Goal: Information Seeking & Learning: Learn about a topic

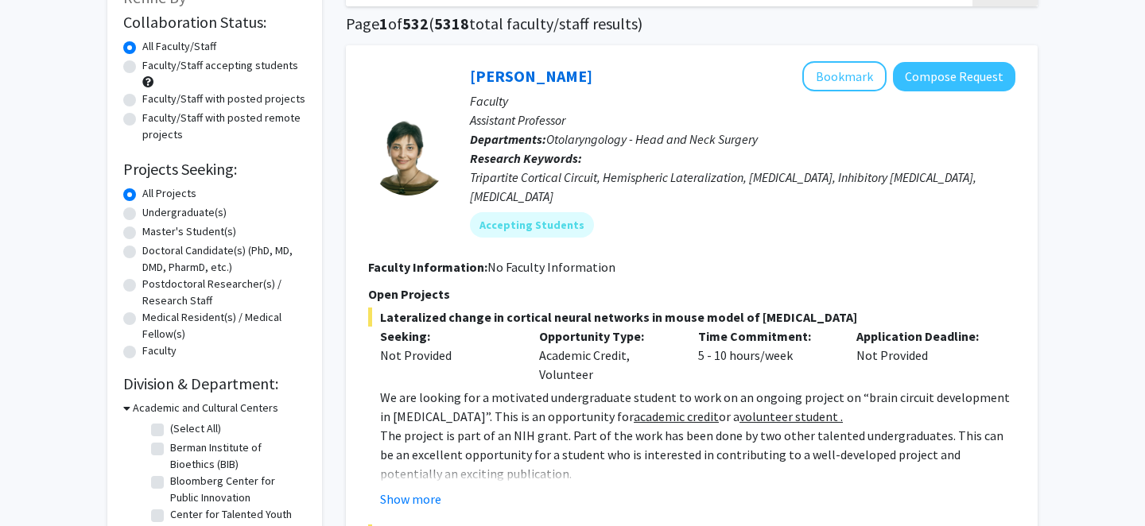
scroll to position [119, 0]
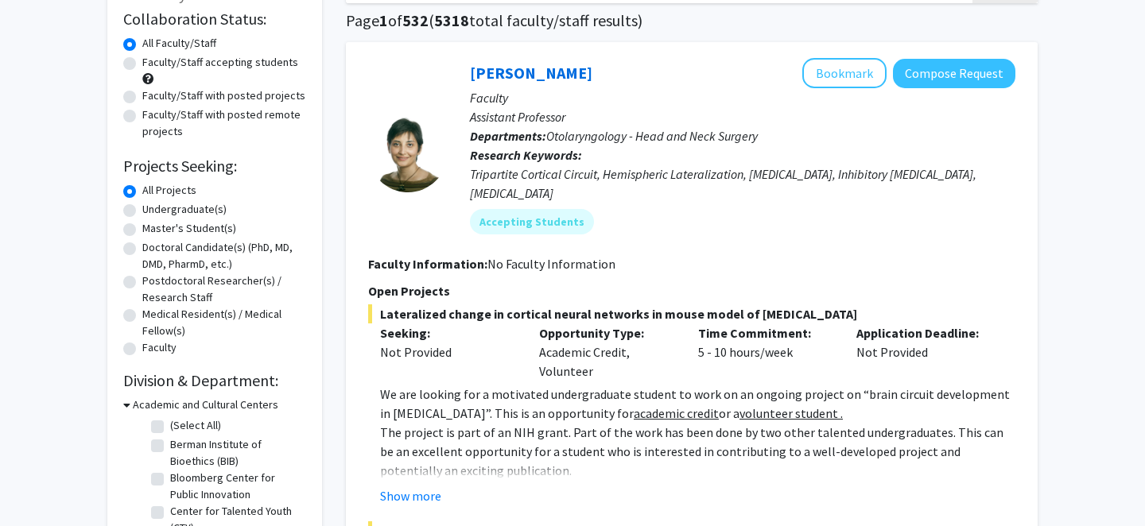
click at [142, 208] on label "Undergraduate(s)" at bounding box center [184, 209] width 84 height 17
click at [142, 208] on input "Undergraduate(s)" at bounding box center [147, 206] width 10 height 10
radio input "true"
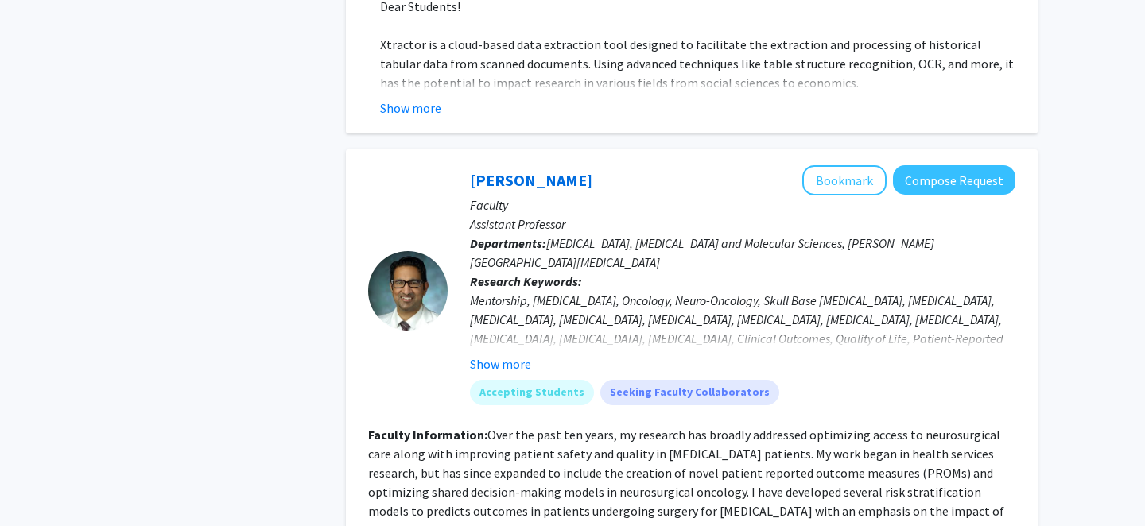
scroll to position [1276, 0]
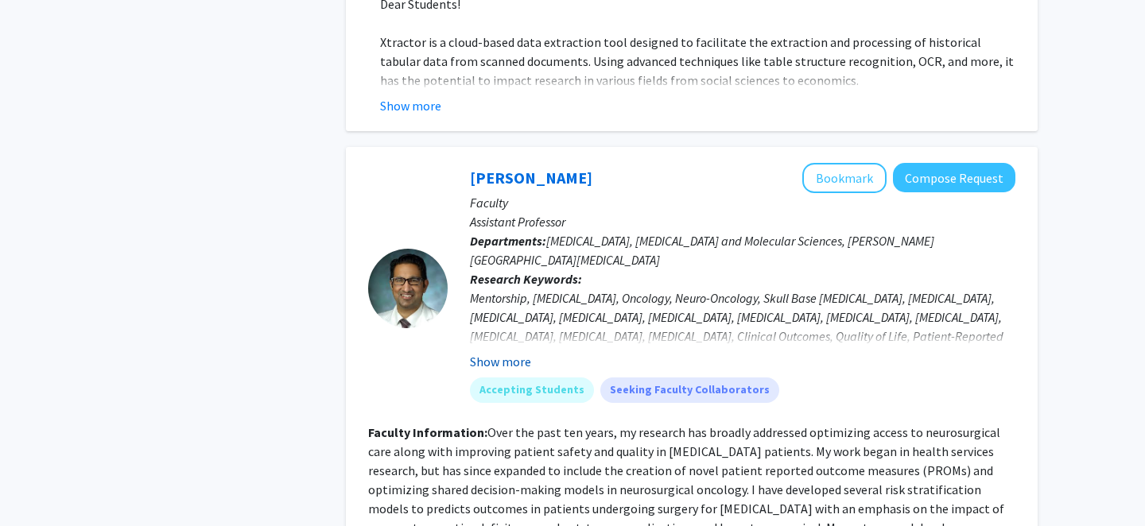
click at [485, 352] on button "Show more" at bounding box center [500, 361] width 61 height 19
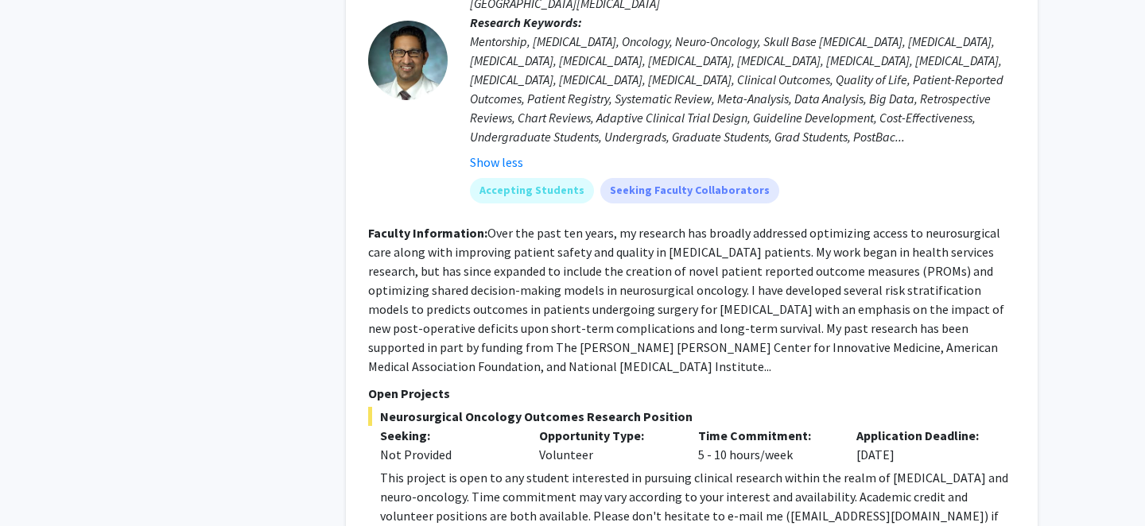
scroll to position [1542, 0]
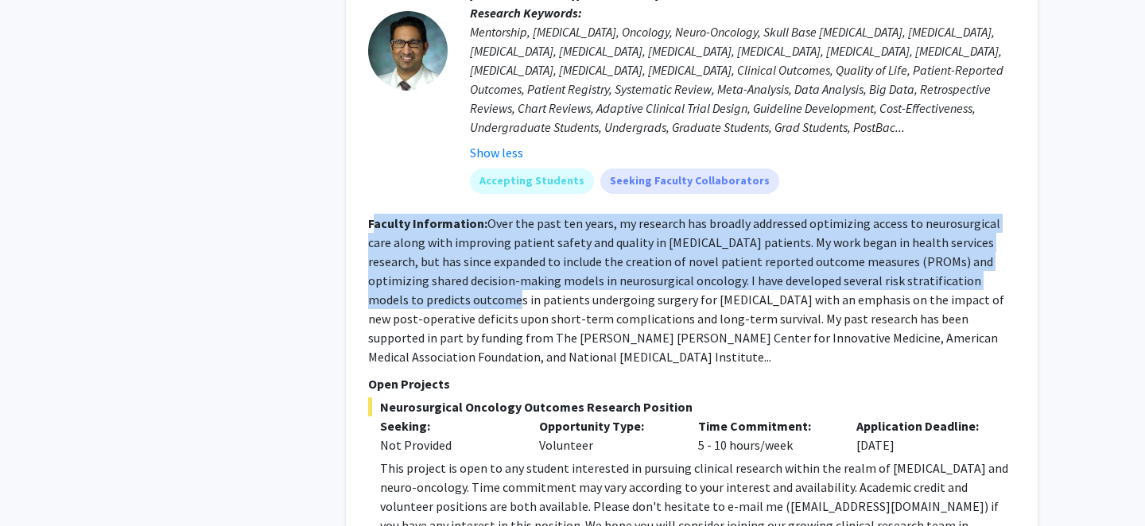
drag, startPoint x: 375, startPoint y: 191, endPoint x: 426, endPoint y: 256, distance: 83.2
click at [426, 256] on section "Faculty Information: Over the past ten years, my research has broadly addressed…" at bounding box center [691, 290] width 647 height 153
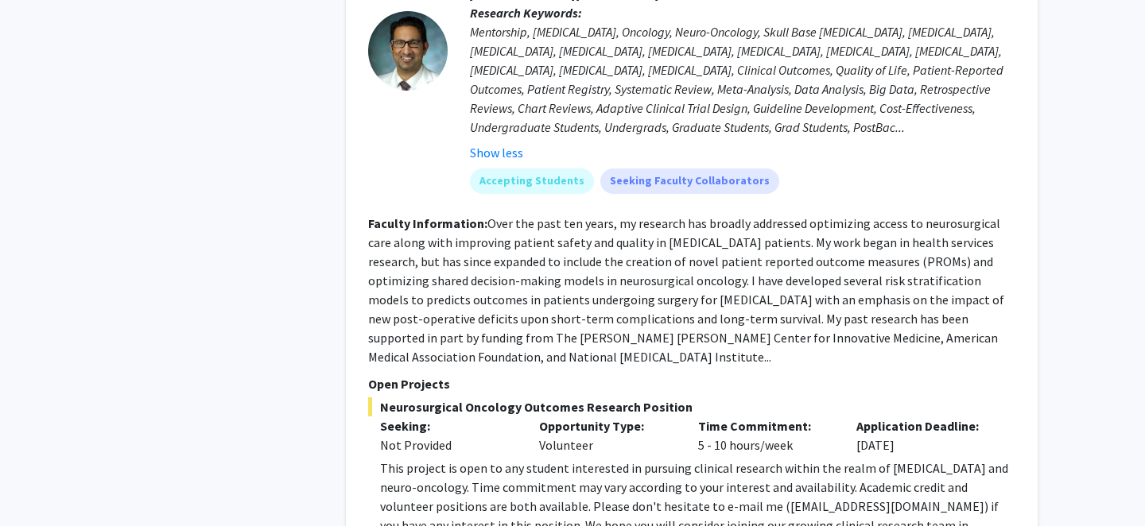
click at [452, 305] on fg-read-more "Over the past ten years, my research has broadly addressed optimizing access to…" at bounding box center [686, 291] width 636 height 150
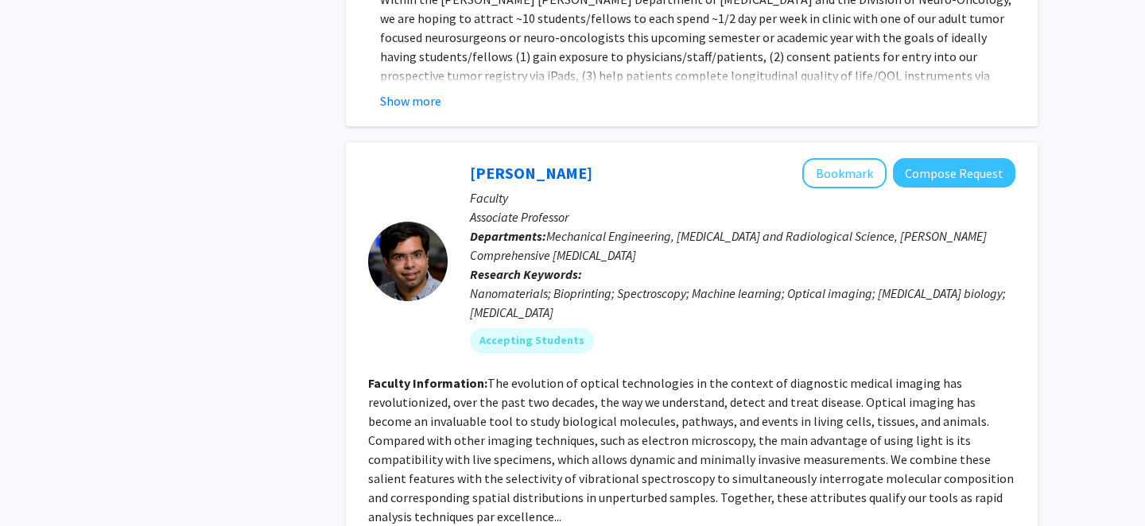
scroll to position [2248, 0]
click at [547, 328] on mat-chip "Accepting Students" at bounding box center [532, 340] width 124 height 25
click at [554, 373] on section "Faculty Information: The evolution of optical technologies in the context of di…" at bounding box center [691, 449] width 647 height 153
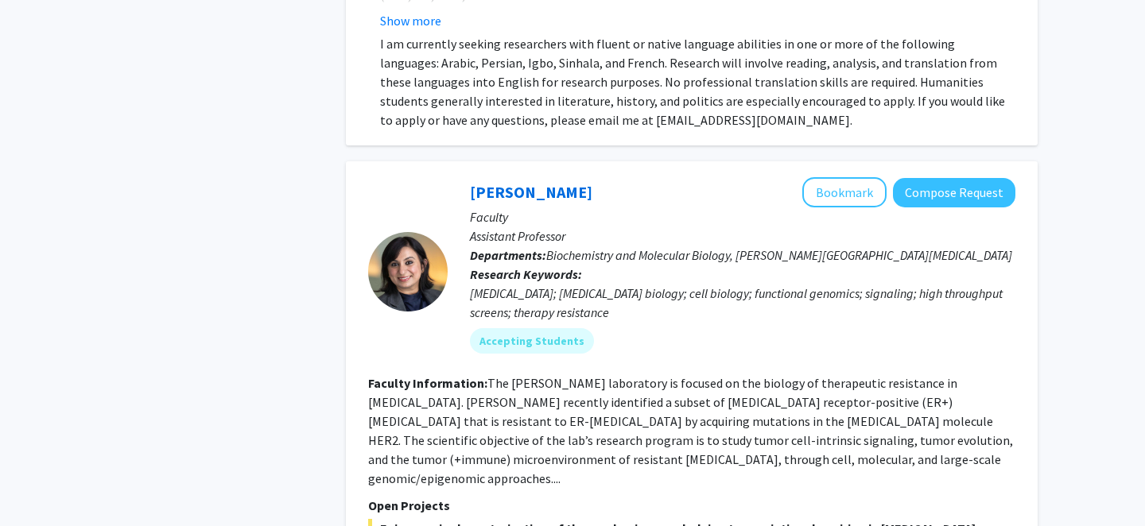
scroll to position [4461, 0]
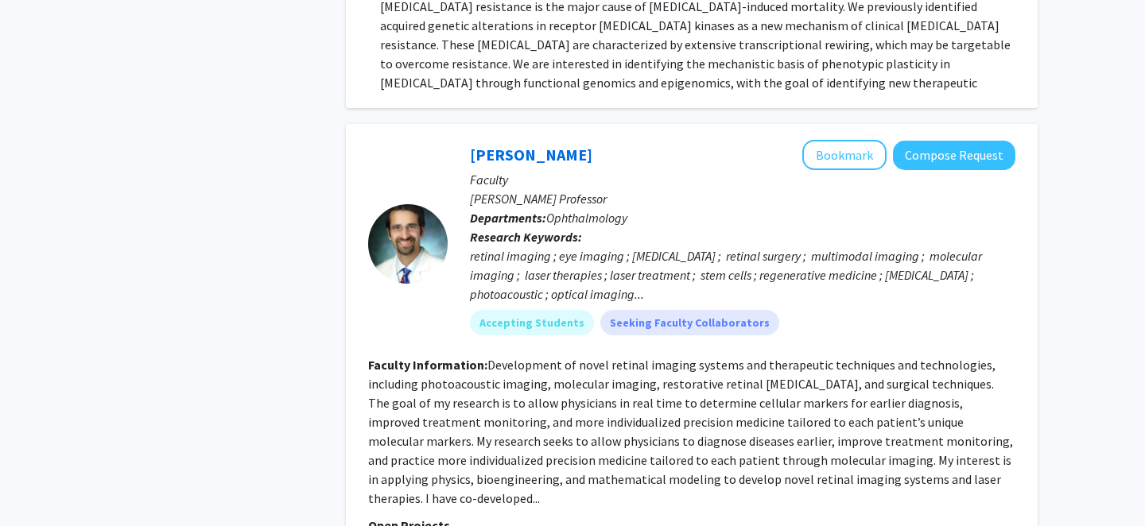
scroll to position [5251, 0]
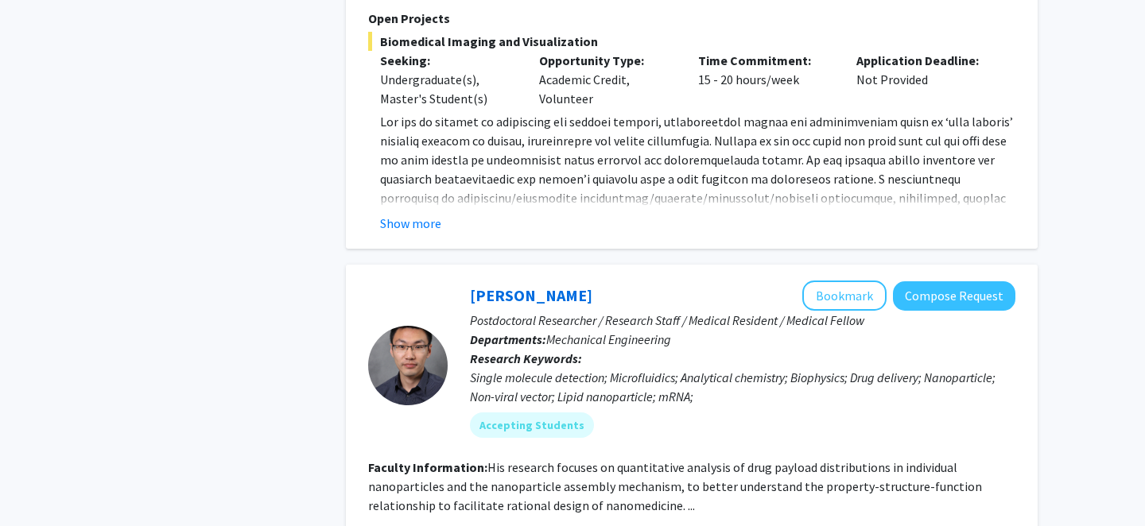
scroll to position [6618, 0]
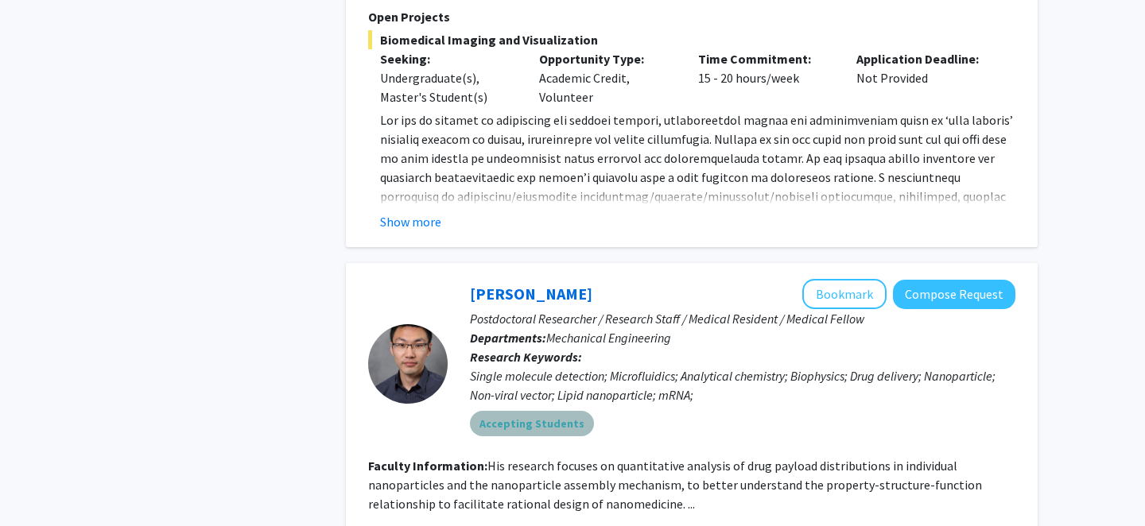
click at [540, 411] on mat-chip "Accepting Students" at bounding box center [532, 423] width 124 height 25
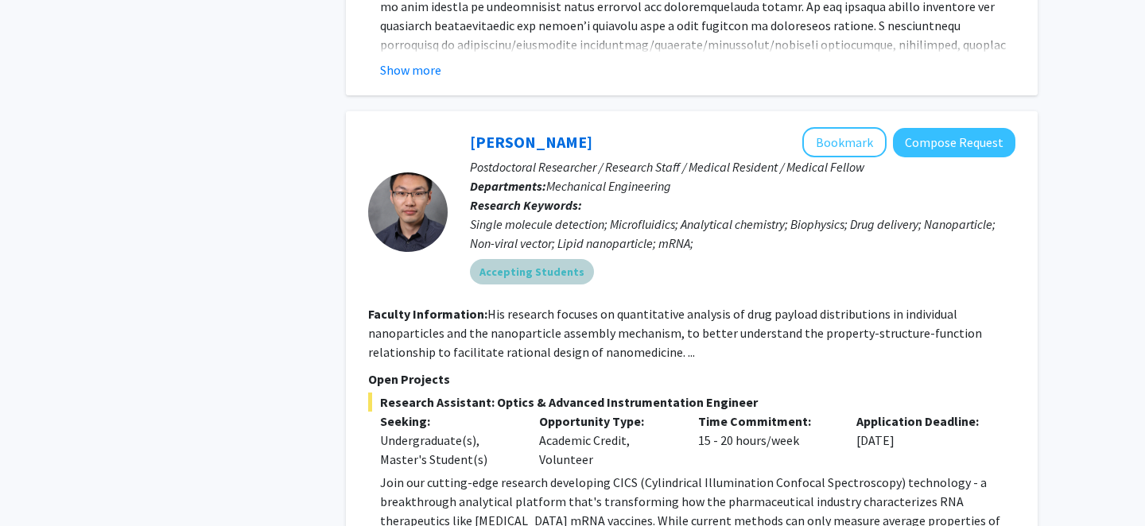
scroll to position [6857, 0]
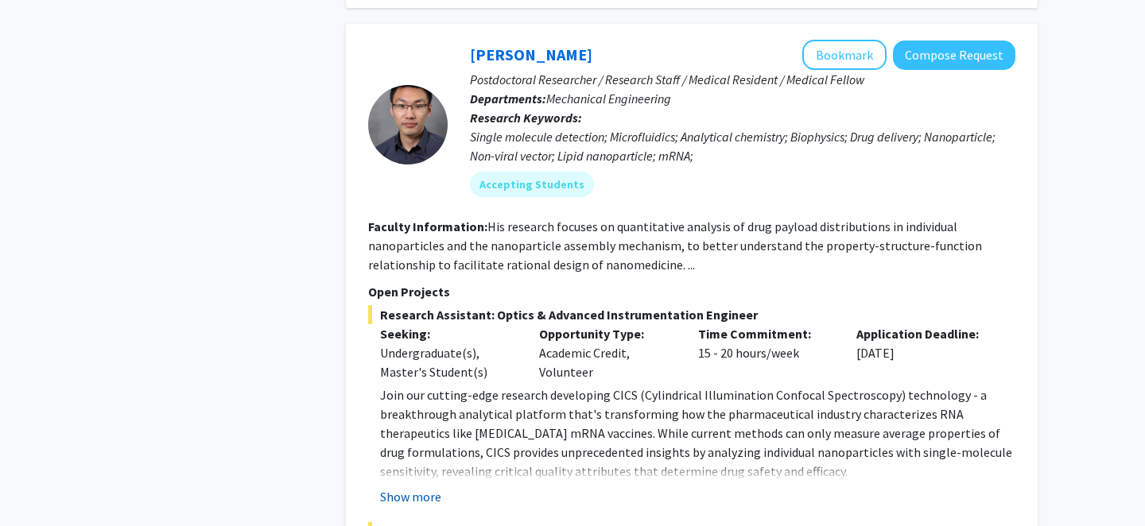
click at [410, 488] on button "Show more" at bounding box center [410, 497] width 61 height 19
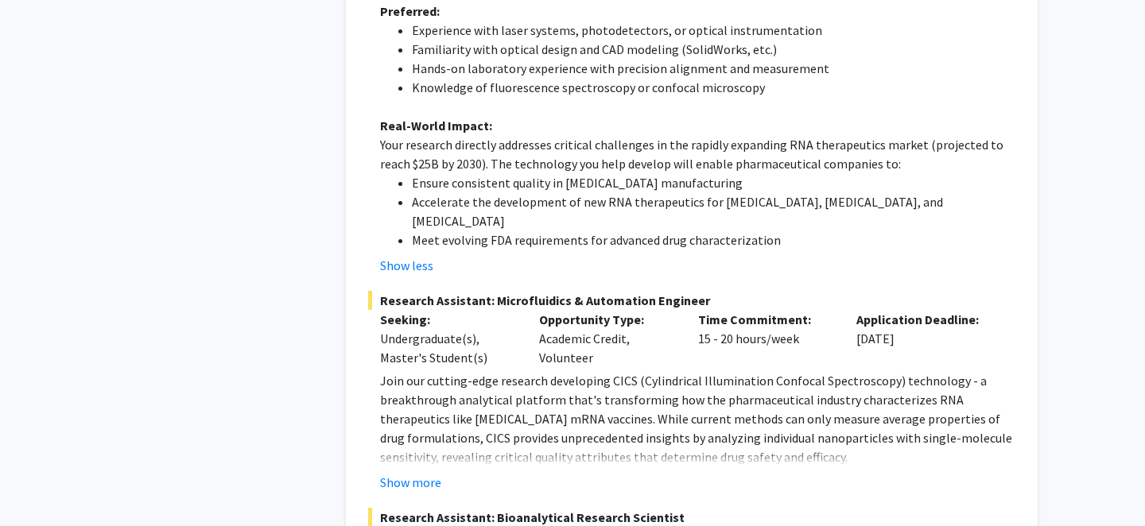
scroll to position [7697, 0]
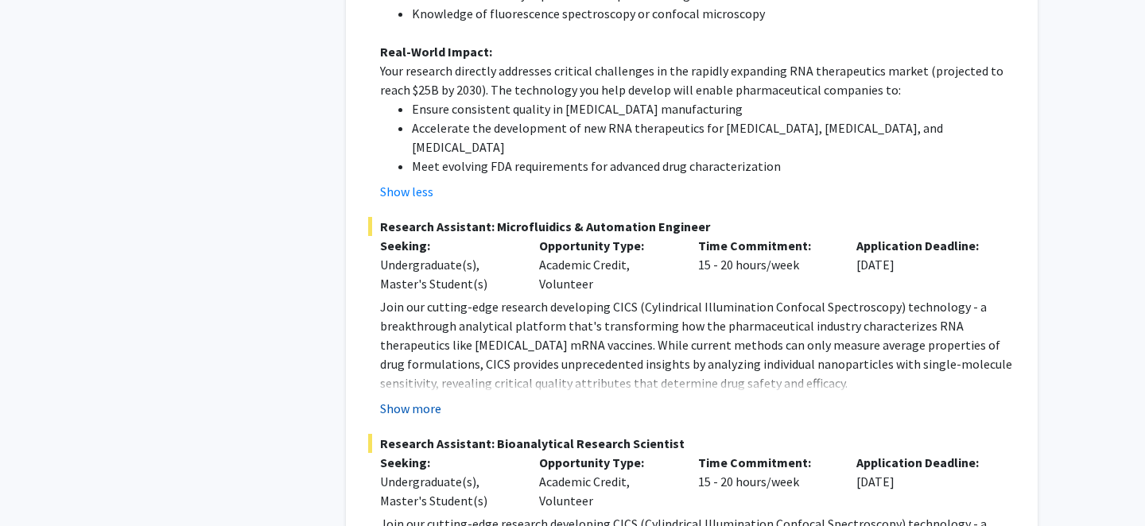
click at [417, 399] on button "Show more" at bounding box center [410, 408] width 61 height 19
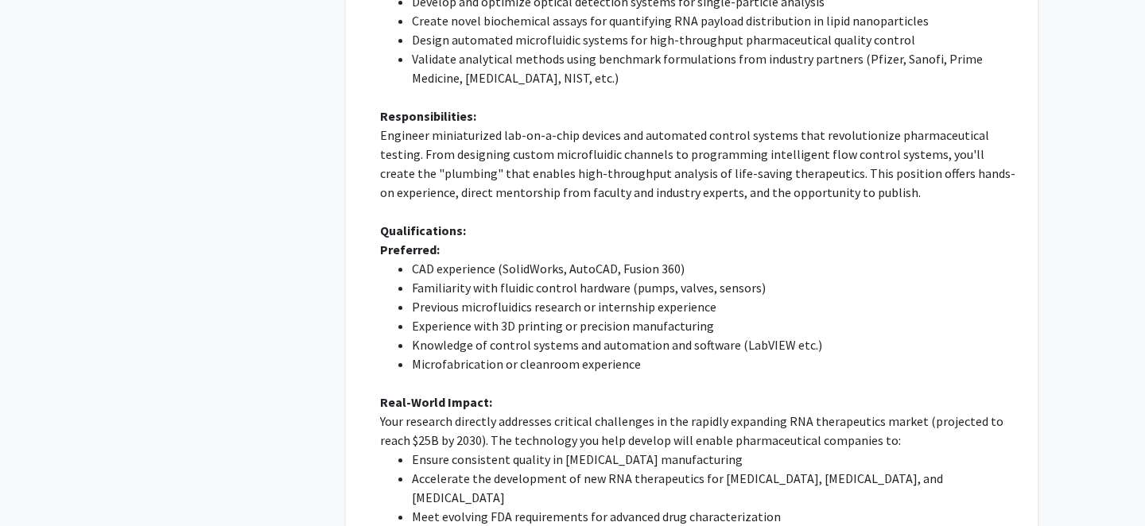
scroll to position [8303, 0]
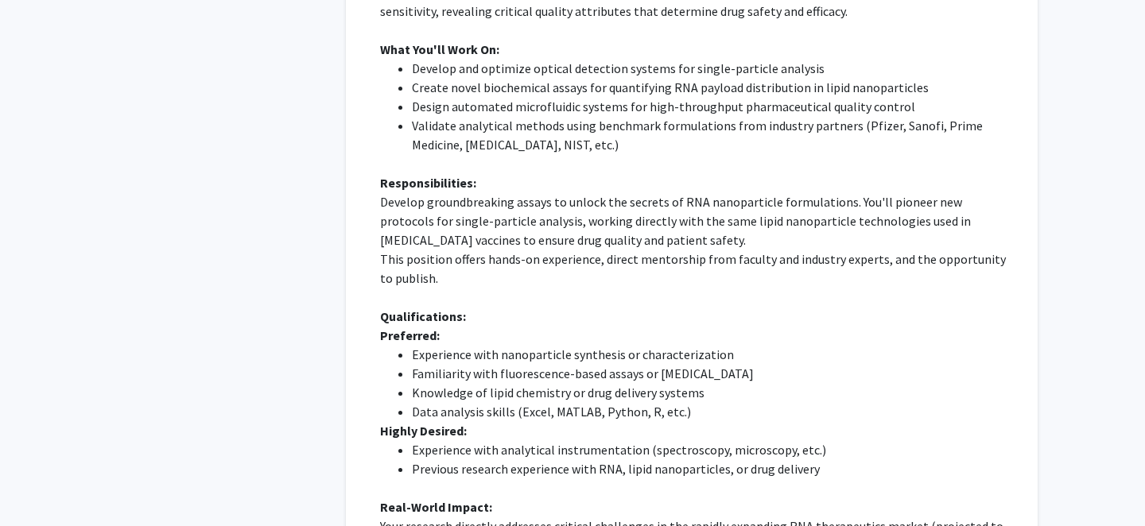
scroll to position [8880, 0]
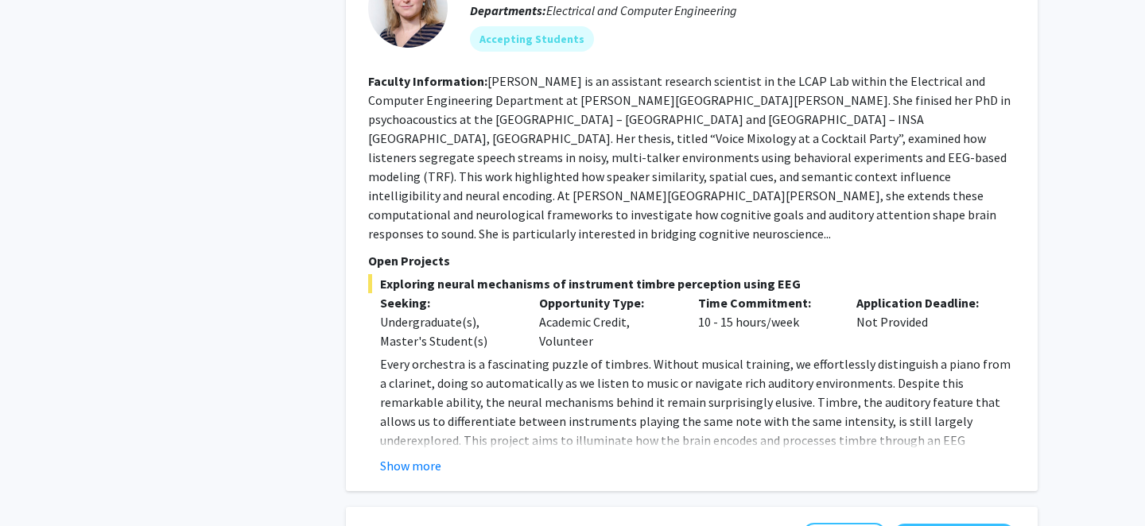
scroll to position [67, 0]
